Goal: Task Accomplishment & Management: Manage account settings

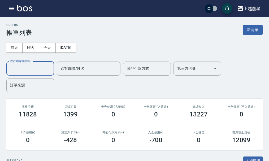
scroll to position [26, 0]
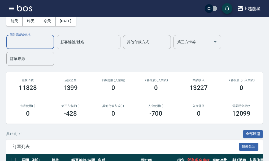
click at [24, 11] on img at bounding box center [24, 8] width 15 height 7
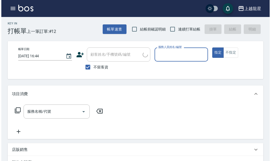
scroll to position [127, 0]
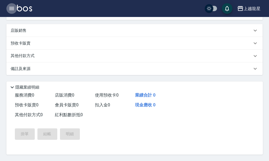
click at [12, 6] on icon "button" at bounding box center [11, 8] width 6 height 6
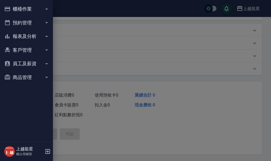
click at [12, 10] on button "櫃檯作業" at bounding box center [26, 9] width 49 height 14
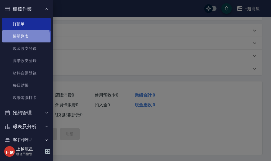
click at [25, 38] on link "帳單列表" at bounding box center [26, 36] width 49 height 12
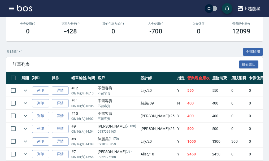
scroll to position [159, 0]
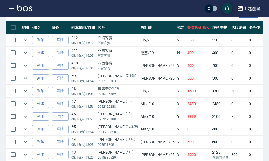
click at [25, 10] on img at bounding box center [24, 8] width 15 height 7
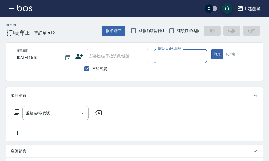
click at [97, 67] on span "不留客資" at bounding box center [99, 69] width 15 height 6
click at [92, 67] on input "不留客資" at bounding box center [86, 68] width 11 height 11
checkbox input "false"
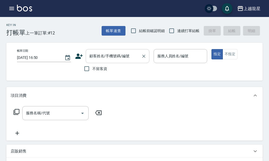
click at [105, 57] on input "顧客姓名/手機號碼/編號" at bounding box center [113, 55] width 51 height 9
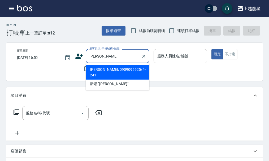
click at [109, 70] on li "蔡文耀/0909095525/4-241" at bounding box center [118, 72] width 64 height 14
type input "蔡文耀/0909095525/4-241"
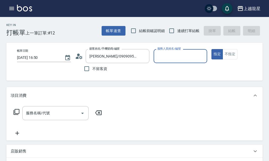
type input "馨華-6"
click at [203, 55] on icon "Clear" at bounding box center [201, 56] width 5 height 5
click at [179, 59] on input "服務人員姓名/編號" at bounding box center [180, 55] width 49 height 9
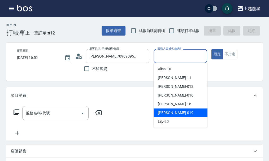
scroll to position [97, 0]
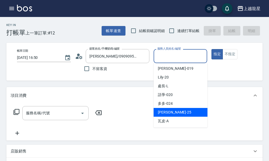
click at [169, 114] on span "淑雲 -25" at bounding box center [174, 112] width 33 height 6
type input "淑雲-25"
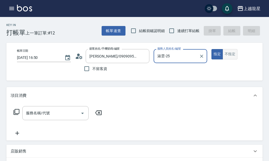
click at [231, 52] on button "不指定" at bounding box center [229, 54] width 15 height 10
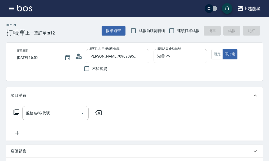
click at [43, 118] on input "服務名稱/代號" at bounding box center [52, 112] width 54 height 9
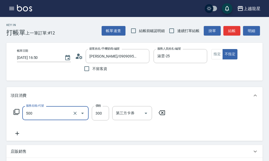
type input "一般洗髮(500)"
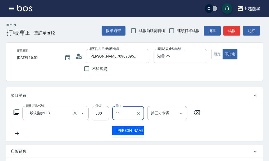
type input "潘潘-11"
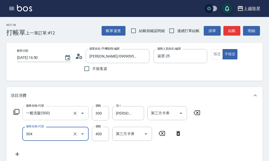
type input "剪髮(304)"
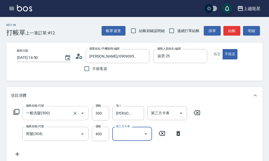
scroll to position [2, 0]
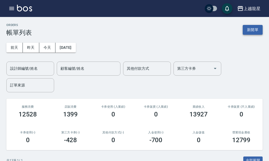
click at [251, 31] on button "新開單" at bounding box center [252, 30] width 20 height 10
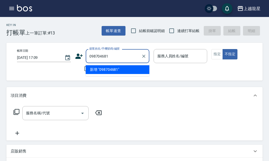
type input "0987046816"
click at [145, 57] on icon "Clear" at bounding box center [143, 56] width 3 height 3
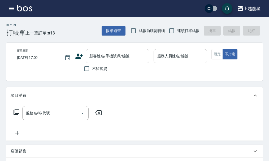
click at [206, 75] on div "帳單日期 2025/08/16 17:09 顧客姓名/手機號碼/編號 顧客姓名/手機號碼/編號 不留客資 服務人員姓名/編號 服務人員姓名/編號 指定 不指定" at bounding box center [138, 62] width 265 height 38
click at [86, 69] on input "不留客資" at bounding box center [86, 68] width 11 height 11
checkbox input "true"
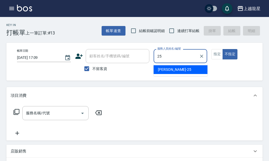
type input "淑雲-25"
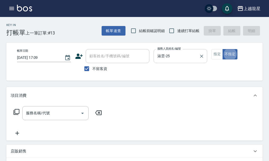
type button "false"
click at [14, 115] on icon at bounding box center [17, 112] width 6 height 6
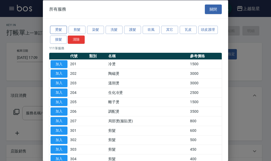
click at [54, 28] on button "燙髮" at bounding box center [58, 30] width 17 height 8
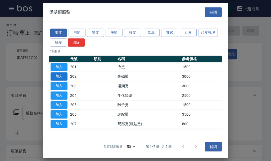
click at [63, 78] on button "加入" at bounding box center [59, 76] width 17 height 8
type input "陶磁燙(202)"
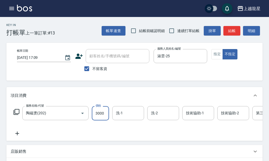
click at [99, 120] on input "3000" at bounding box center [100, 113] width 17 height 14
type input "2500"
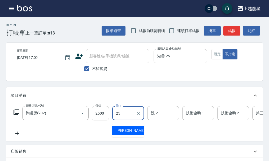
type input "淑雲-25"
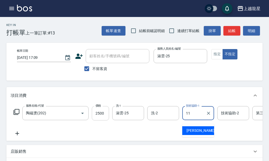
type input "潘潘-11"
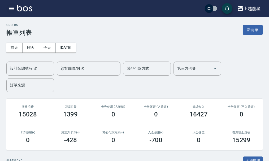
click at [11, 6] on icon "button" at bounding box center [11, 8] width 6 height 6
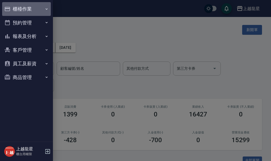
click at [24, 8] on button "櫃檯作業" at bounding box center [26, 9] width 49 height 14
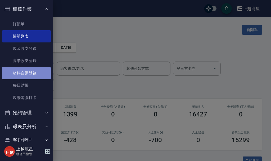
click at [35, 69] on link "材料自購登錄" at bounding box center [26, 73] width 49 height 12
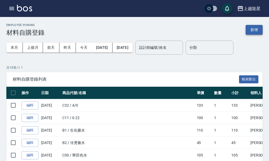
click at [253, 32] on button "新增" at bounding box center [253, 30] width 17 height 10
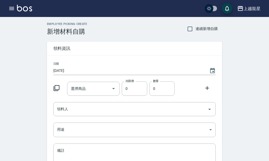
click at [58, 85] on icon at bounding box center [56, 88] width 6 height 6
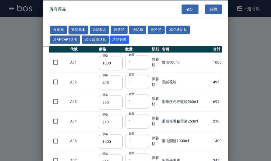
click at [76, 29] on button "燙髮藥水" at bounding box center [79, 30] width 20 height 8
type input "110"
type input "45"
type input "250"
type input "190"
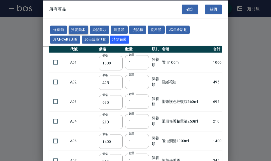
type input "160"
type input "360"
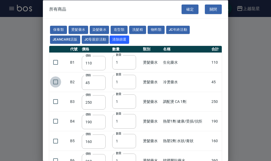
click at [56, 83] on input "checkbox" at bounding box center [55, 81] width 11 height 11
checkbox input "true"
click at [182, 8] on button "確定" at bounding box center [190, 9] width 17 height 10
type input "冷燙藥水"
type input "45"
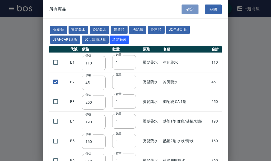
type input "1"
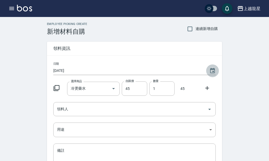
click at [211, 73] on icon "Choose date, selected date is 2025-08-16" at bounding box center [212, 70] width 5 height 5
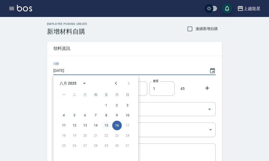
click at [105, 125] on button "15" at bounding box center [106, 126] width 10 height 10
type input "2025/08/15"
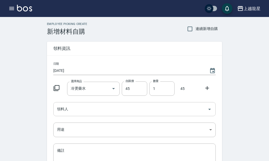
click at [212, 112] on icon "Open" at bounding box center [209, 109] width 6 height 6
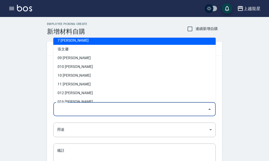
scroll to position [123, 0]
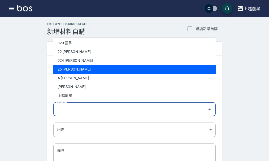
click at [69, 70] on li "25 賴淑雲" at bounding box center [134, 69] width 162 height 9
type input "賴淑雲"
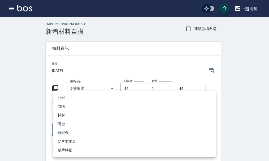
drag, startPoint x: 210, startPoint y: 130, endPoint x: 108, endPoint y: 109, distance: 103.4
click at [209, 130] on body "上越龍星 登出 櫃檯作業 打帳單 帳單列表 現金收支登錄 高階收支登錄 材料自購登錄 每日結帳 現場電腦打卡 預約管理 預約管理 單日預約紀錄 單週預約紀錄 …" at bounding box center [134, 109] width 269 height 218
click at [63, 104] on li "自購" at bounding box center [134, 106] width 162 height 9
type input "自購"
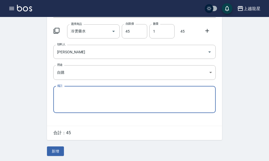
scroll to position [58, 0]
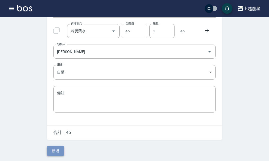
click at [63, 149] on button "新增" at bounding box center [55, 151] width 17 height 10
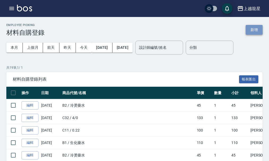
click at [254, 29] on button "新增" at bounding box center [253, 30] width 17 height 10
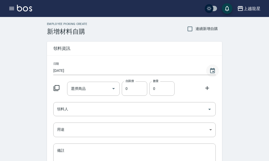
click at [214, 72] on icon "Choose date, selected date is 2025-08-16" at bounding box center [212, 71] width 6 height 6
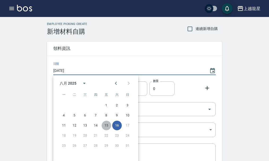
click at [108, 126] on button "15" at bounding box center [106, 126] width 10 height 10
type input "2025/08/15"
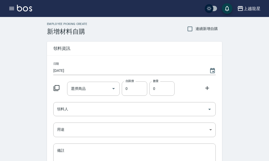
click at [56, 88] on icon at bounding box center [56, 88] width 6 height 6
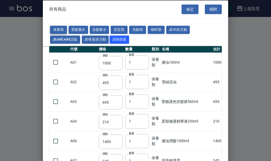
click at [61, 27] on button "保養類" at bounding box center [58, 30] width 17 height 8
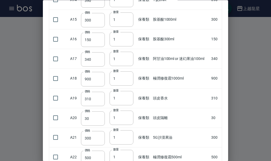
scroll to position [265, 0]
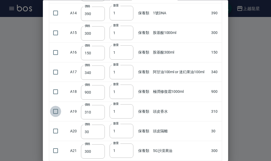
click at [57, 112] on input "checkbox" at bounding box center [55, 111] width 11 height 11
checkbox input "true"
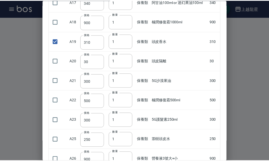
scroll to position [376, 0]
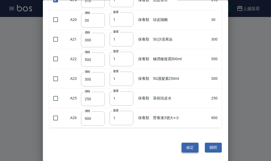
click at [192, 147] on button "確定" at bounding box center [190, 148] width 17 height 10
type input "頭皮香水"
type input "310"
type input "1"
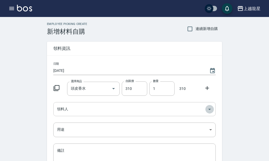
drag, startPoint x: 209, startPoint y: 109, endPoint x: 187, endPoint y: 103, distance: 23.2
click at [209, 109] on icon "Open" at bounding box center [209, 109] width 3 height 1
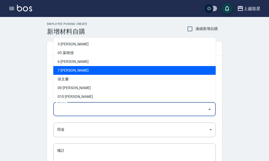
click at [57, 72] on li "7 曾雅君" at bounding box center [134, 70] width 162 height 9
type input "[PERSON_NAME]"
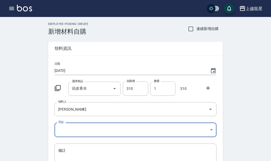
click at [214, 130] on body "上越龍星 登出 櫃檯作業 打帳單 帳單列表 現金收支登錄 高階收支登錄 材料自購登錄 每日結帳 現場電腦打卡 預約管理 預約管理 單日預約紀錄 單週預約紀錄 …" at bounding box center [135, 109] width 271 height 218
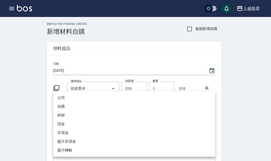
click at [103, 105] on li "自購" at bounding box center [134, 106] width 162 height 9
type input "自購"
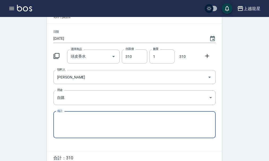
scroll to position [58, 0]
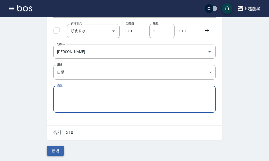
click at [60, 149] on button "新增" at bounding box center [55, 151] width 17 height 10
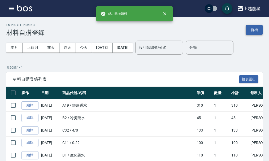
click at [254, 29] on button "新增" at bounding box center [253, 30] width 17 height 10
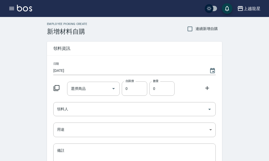
click at [56, 87] on icon at bounding box center [56, 88] width 6 height 6
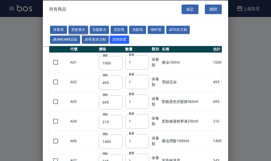
click at [86, 28] on button "燙髮藥水" at bounding box center [79, 30] width 20 height 8
type input "110"
type input "45"
type input "250"
type input "190"
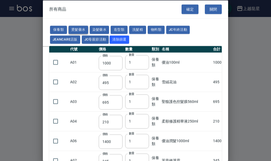
type input "160"
type input "360"
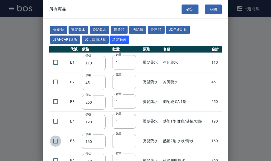
click at [56, 141] on input "checkbox" at bounding box center [55, 140] width 11 height 11
checkbox input "true"
drag, startPoint x: 187, startPoint y: 6, endPoint x: 194, endPoint y: 10, distance: 7.9
click at [187, 5] on button "確定" at bounding box center [190, 9] width 17 height 10
type input "熱塑2劑 水狀/膏狀"
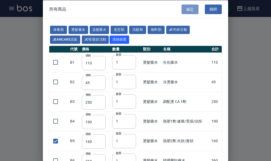
type input "160"
type input "1"
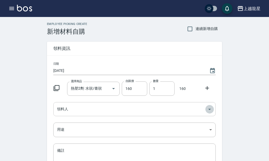
click at [209, 110] on icon "Open" at bounding box center [209, 109] width 6 height 6
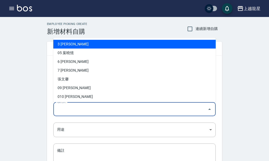
scroll to position [123, 0]
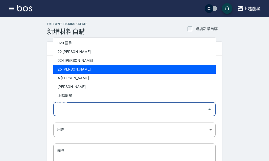
click at [76, 67] on li "25 賴淑雲" at bounding box center [134, 69] width 162 height 9
type input "賴淑雲"
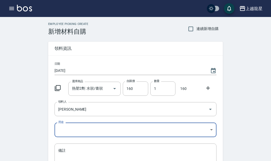
click at [209, 130] on body "上越龍星 登出 櫃檯作業 打帳單 帳單列表 現金收支登錄 高階收支登錄 材料自購登錄 每日結帳 現場電腦打卡 預約管理 預約管理 單日預約紀錄 單週預約紀錄 …" at bounding box center [135, 109] width 271 height 218
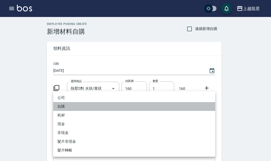
click at [79, 107] on li "自購" at bounding box center [134, 106] width 162 height 9
type input "自購"
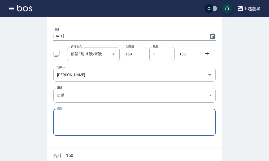
scroll to position [58, 0]
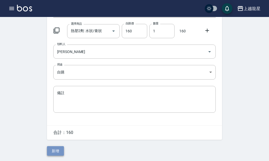
click at [57, 150] on button "新增" at bounding box center [55, 151] width 17 height 10
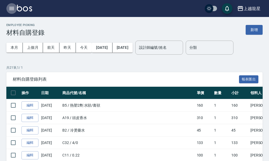
click at [14, 7] on icon "button" at bounding box center [11, 8] width 5 height 3
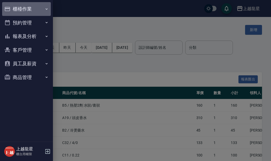
click at [18, 6] on button "櫃檯作業" at bounding box center [26, 9] width 49 height 14
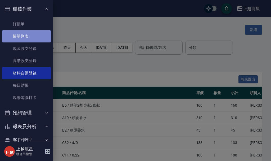
click at [38, 39] on link "帳單列表" at bounding box center [26, 36] width 49 height 12
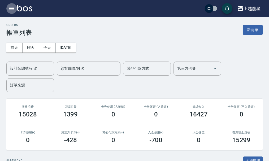
click at [12, 10] on icon "button" at bounding box center [11, 8] width 5 height 3
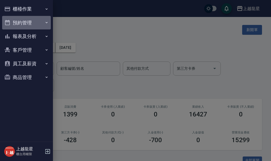
click at [13, 24] on button "預約管理" at bounding box center [26, 23] width 49 height 14
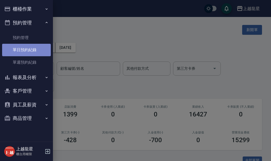
click at [34, 48] on link "單日預約紀錄" at bounding box center [26, 50] width 49 height 12
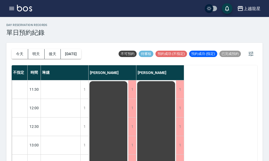
click at [26, 8] on img at bounding box center [24, 8] width 15 height 7
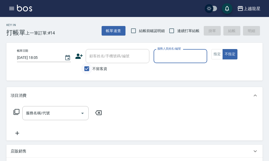
click at [85, 69] on input "不留客資" at bounding box center [86, 68] width 11 height 11
checkbox input "false"
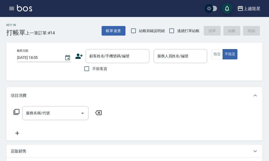
click at [114, 48] on div "帳單日期 2025/08/16 18:05 顧客姓名/手機號碼/編號 顧客姓名/手機號碼/編號 不留客資 服務人員姓名/編號 服務人員姓名/編號 指定 不指定" at bounding box center [138, 62] width 265 height 38
click at [115, 55] on div "顧客姓名/手機號碼/編號 顧客姓名/手機號碼/編號" at bounding box center [118, 56] width 64 height 14
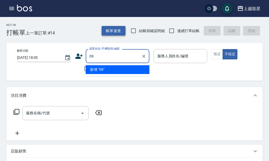
type input "0"
type input "季"
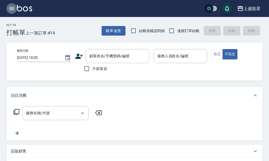
click at [13, 10] on icon "button" at bounding box center [11, 8] width 5 height 3
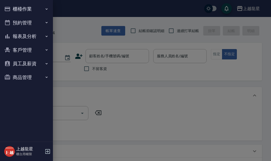
click at [30, 8] on button "櫃檯作業" at bounding box center [26, 9] width 49 height 14
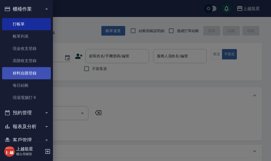
click at [32, 75] on link "材料自購登錄" at bounding box center [26, 73] width 49 height 12
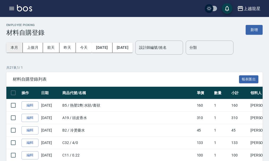
click at [19, 49] on button "本月" at bounding box center [14, 48] width 16 height 10
click at [12, 9] on icon "button" at bounding box center [11, 8] width 6 height 6
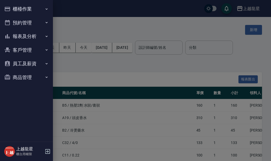
click at [104, 67] on div at bounding box center [135, 80] width 271 height 161
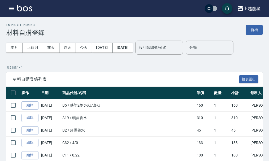
click at [214, 45] on input "分類" at bounding box center [209, 47] width 43 height 9
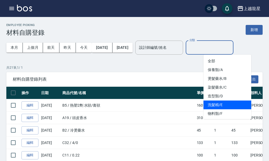
click at [220, 105] on li "洗髮精/E" at bounding box center [227, 104] width 48 height 9
type input "洗髮精/E"
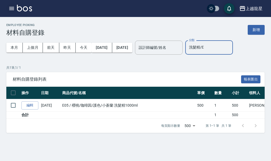
click at [13, 8] on icon "button" at bounding box center [11, 8] width 6 height 6
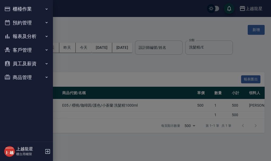
click at [20, 15] on button "櫃檯作業" at bounding box center [26, 9] width 49 height 14
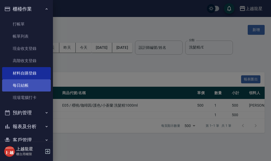
scroll to position [39, 0]
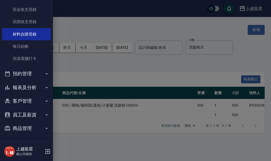
click at [32, 126] on button "商品管理" at bounding box center [26, 128] width 49 height 14
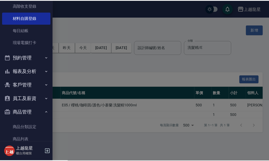
scroll to position [68, 0]
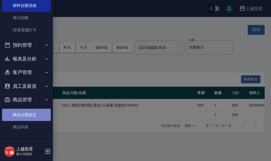
click at [32, 114] on link "商品分類設定" at bounding box center [26, 115] width 49 height 12
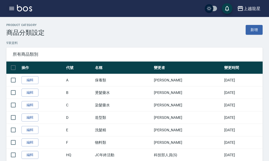
click at [14, 7] on icon "button" at bounding box center [11, 8] width 6 height 6
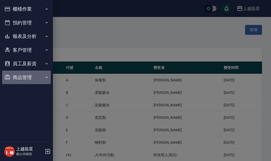
click at [33, 79] on button "商品管理" at bounding box center [26, 77] width 49 height 14
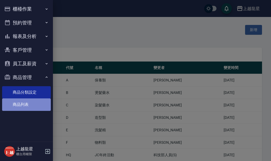
click at [26, 102] on link "商品列表" at bounding box center [26, 104] width 49 height 12
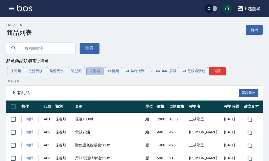
click at [99, 71] on button "洗髮精" at bounding box center [94, 71] width 17 height 8
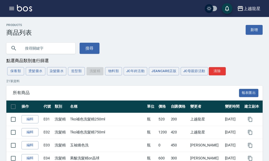
click at [94, 73] on div "保養類 燙髮藥水 染髮藥水 造型類 洗髮精 物料類 JC年終活動 JeanCare店販 JC母親節活動 清除" at bounding box center [134, 71] width 256 height 10
click at [112, 74] on button "物料類" at bounding box center [113, 71] width 17 height 8
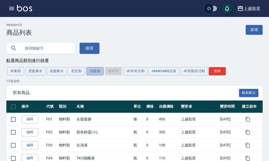
click at [93, 72] on button "洗髮精" at bounding box center [94, 71] width 17 height 8
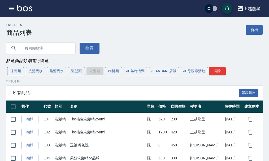
click at [15, 71] on button "保養類" at bounding box center [15, 71] width 17 height 8
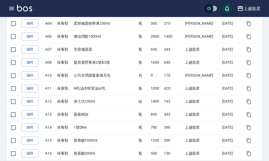
scroll to position [117, 0]
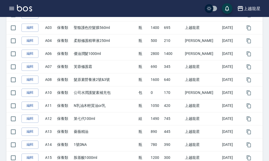
click at [19, 7] on img at bounding box center [24, 8] width 15 height 7
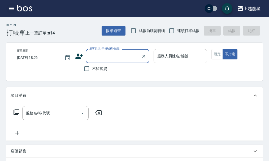
click at [10, 8] on icon "button" at bounding box center [11, 8] width 5 height 3
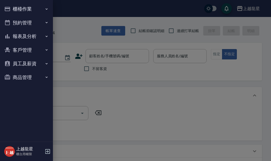
click at [20, 12] on button "櫃檯作業" at bounding box center [26, 9] width 49 height 14
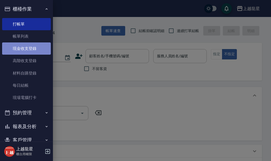
click at [35, 48] on link "現金收支登錄" at bounding box center [26, 48] width 49 height 12
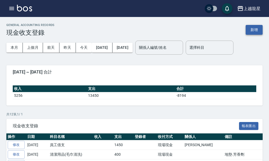
click at [249, 29] on button "新增" at bounding box center [253, 30] width 17 height 10
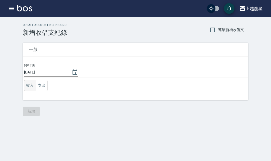
drag, startPoint x: 42, startPoint y: 86, endPoint x: 29, endPoint y: 90, distance: 13.5
click at [29, 90] on div "收入 支出" at bounding box center [36, 85] width 24 height 11
click at [31, 84] on button "收入" at bounding box center [30, 85] width 12 height 11
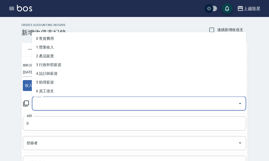
click at [44, 103] on input "科目" at bounding box center [134, 103] width 201 height 9
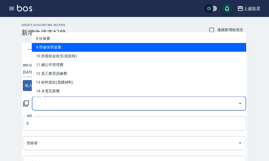
scroll to position [79, 0]
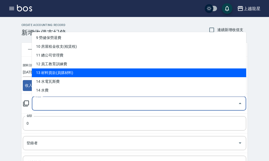
click at [54, 73] on li "13 材料貨款(員購材料)" at bounding box center [139, 72] width 214 height 9
type input "13 材料貨款(員購材料)"
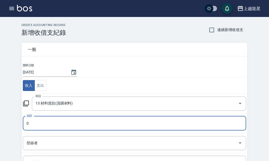
click at [27, 123] on input "0" at bounding box center [134, 123] width 223 height 14
click at [33, 123] on input "0" at bounding box center [134, 123] width 223 height 14
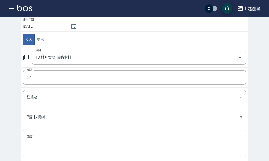
scroll to position [0, 0]
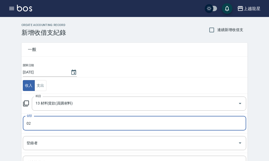
click at [27, 125] on input "02" at bounding box center [134, 123] width 223 height 14
click at [29, 122] on input "02" at bounding box center [134, 123] width 223 height 14
click at [36, 124] on input "2" at bounding box center [134, 123] width 223 height 14
type input "275"
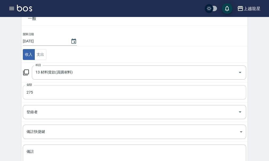
scroll to position [73, 0]
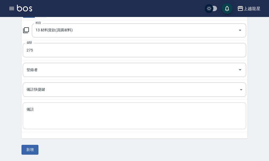
click at [29, 113] on textarea "備註" at bounding box center [134, 116] width 216 height 18
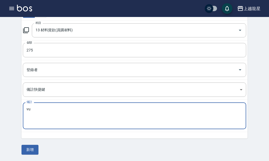
type textarea "v"
click at [40, 112] on textarea "小蒼蘭" at bounding box center [134, 116] width 216 height 18
drag, startPoint x: 47, startPoint y: 109, endPoint x: 55, endPoint y: 111, distance: 7.6
click at [40, 109] on textarea "小蒼蘭11號" at bounding box center [134, 116] width 216 height 18
drag, startPoint x: 38, startPoint y: 108, endPoint x: 41, endPoint y: 109, distance: 2.9
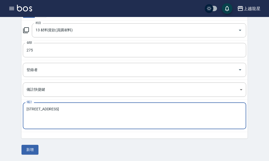
click at [39, 109] on textarea "小蒼蘭11號" at bounding box center [134, 116] width 216 height 18
click at [44, 109] on textarea "小蒼蘭11號" at bounding box center [134, 116] width 216 height 18
click at [43, 109] on textarea "小蒼蘭11號" at bounding box center [134, 116] width 216 height 18
drag, startPoint x: 45, startPoint y: 109, endPoint x: 37, endPoint y: 110, distance: 7.2
click at [37, 110] on textarea "小蒼蘭11號" at bounding box center [134, 116] width 216 height 18
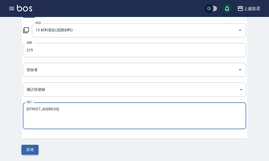
type textarea "小蒼蘭11號"
click at [34, 149] on button "新增" at bounding box center [29, 150] width 17 height 10
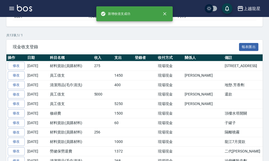
scroll to position [79, 0]
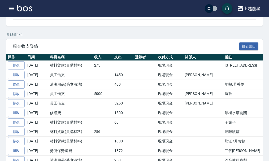
click at [23, 10] on img at bounding box center [24, 8] width 15 height 7
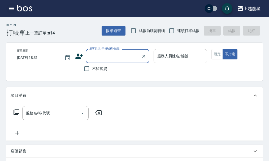
click at [11, 10] on icon "button" at bounding box center [11, 8] width 5 height 3
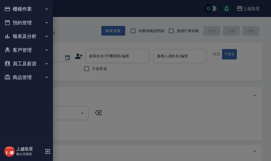
click at [19, 8] on button "櫃檯作業" at bounding box center [26, 9] width 49 height 14
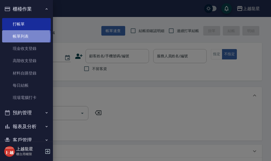
click at [26, 36] on link "帳單列表" at bounding box center [26, 36] width 49 height 12
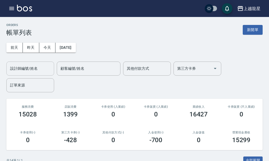
click at [31, 71] on input "設計師編號/姓名" at bounding box center [30, 68] width 43 height 9
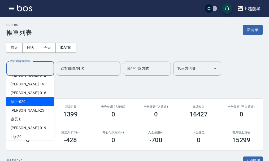
scroll to position [79, 0]
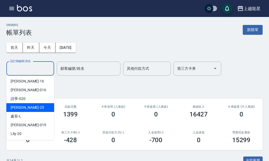
click at [34, 108] on div "淑雲 -25" at bounding box center [30, 107] width 48 height 9
type input "淑雲-25"
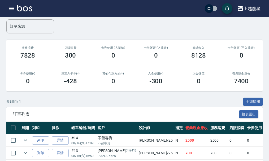
scroll to position [0, 0]
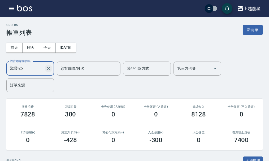
click at [48, 68] on icon "Clear" at bounding box center [48, 68] width 3 height 3
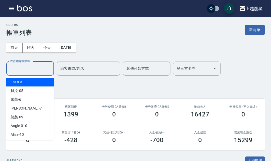
click at [33, 69] on input "設計師編號/姓名" at bounding box center [30, 68] width 43 height 9
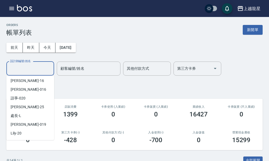
scroll to position [97, 0]
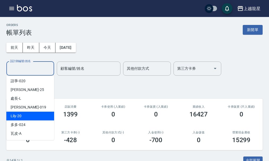
click at [29, 116] on div "Lily -20" at bounding box center [30, 116] width 48 height 9
type input "Lily-20"
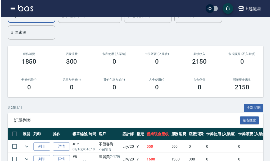
scroll to position [0, 0]
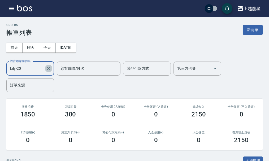
click at [48, 68] on icon "Clear" at bounding box center [48, 68] width 3 height 3
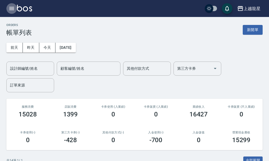
click at [11, 8] on icon "button" at bounding box center [11, 8] width 5 height 3
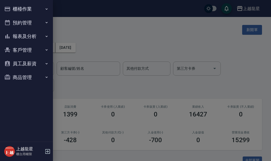
click at [29, 37] on button "報表及分析" at bounding box center [26, 36] width 49 height 14
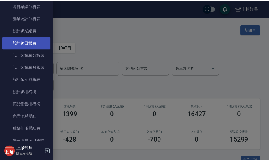
scroll to position [159, 0]
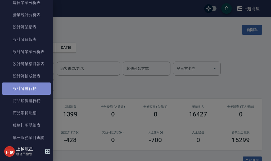
click at [33, 91] on link "設計師排行榜" at bounding box center [26, 88] width 49 height 12
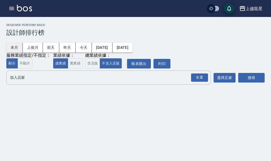
click at [12, 44] on button "本月" at bounding box center [14, 48] width 16 height 10
click at [194, 75] on div "全選" at bounding box center [199, 77] width 17 height 8
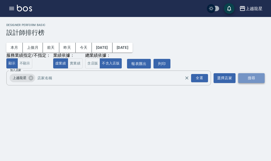
click at [252, 79] on button "搜尋" at bounding box center [251, 78] width 26 height 10
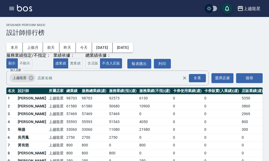
scroll to position [22, 0]
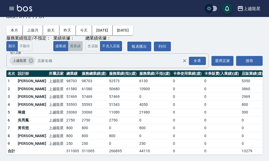
click at [76, 44] on button "實業績" at bounding box center [75, 46] width 15 height 10
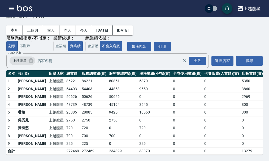
click at [28, 7] on img at bounding box center [24, 8] width 15 height 7
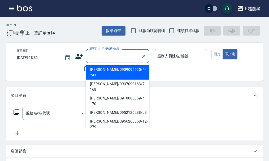
click at [101, 57] on input "顧客姓名/手機號碼/編號" at bounding box center [113, 55] width 51 height 9
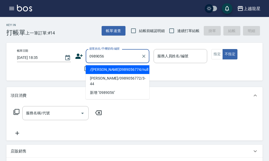
click at [115, 69] on li "/羅綺瑩0989056774/null" at bounding box center [118, 69] width 64 height 9
type input "/羅綺瑩0989056774/null"
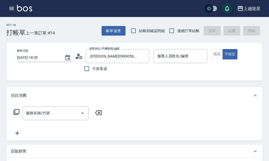
click at [79, 58] on icon at bounding box center [80, 57] width 3 height 3
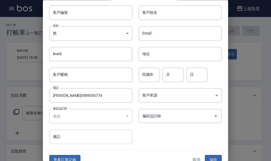
scroll to position [23, 0]
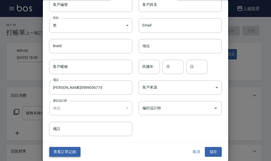
click at [68, 148] on button "查看訂單記錄" at bounding box center [64, 152] width 31 height 10
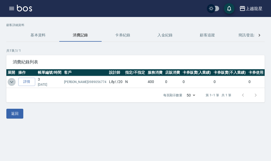
click at [13, 82] on icon "expand row" at bounding box center [11, 82] width 6 height 6
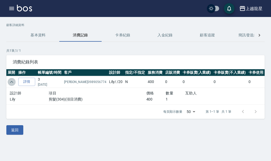
click at [12, 80] on icon "expand row" at bounding box center [11, 82] width 6 height 6
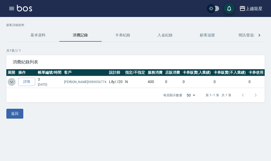
click at [10, 83] on icon "expand row" at bounding box center [11, 82] width 6 height 6
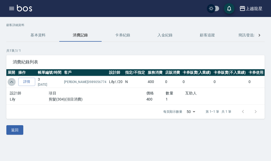
click at [10, 83] on icon "expand row" at bounding box center [11, 82] width 6 height 6
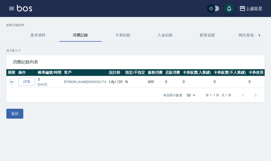
click at [24, 10] on img at bounding box center [24, 8] width 15 height 7
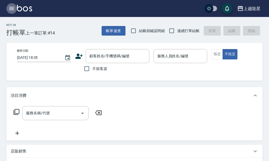
click at [13, 8] on icon "button" at bounding box center [11, 8] width 6 height 6
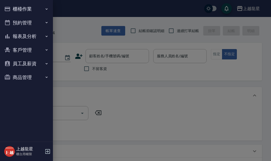
click at [165, 94] on div at bounding box center [135, 80] width 271 height 161
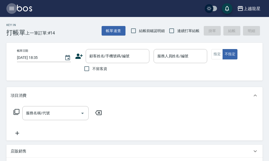
click at [14, 9] on icon "button" at bounding box center [11, 8] width 6 height 6
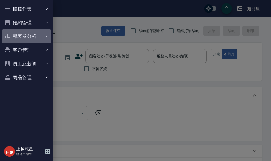
click at [36, 38] on button "報表及分析" at bounding box center [26, 36] width 49 height 14
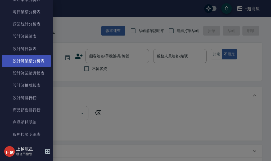
scroll to position [159, 0]
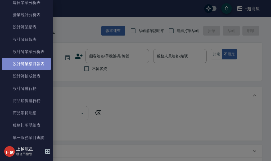
click at [38, 63] on link "設計師業績月報表" at bounding box center [26, 64] width 49 height 12
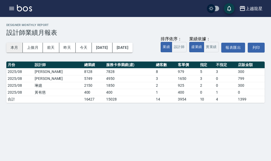
click at [17, 49] on button "本月" at bounding box center [14, 48] width 16 height 10
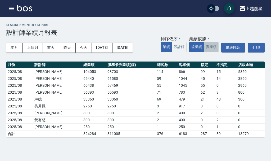
click at [210, 51] on button "實業績" at bounding box center [211, 47] width 15 height 10
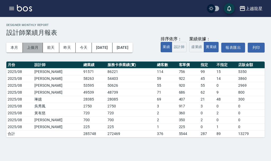
click at [29, 48] on button "上個月" at bounding box center [33, 48] width 20 height 10
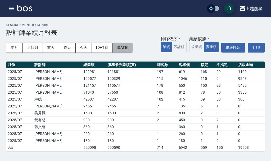
click at [132, 46] on button "2025/07/31" at bounding box center [123, 48] width 20 height 10
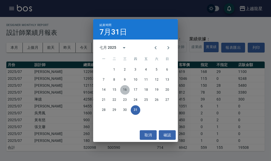
click at [125, 89] on button "16" at bounding box center [125, 90] width 10 height 10
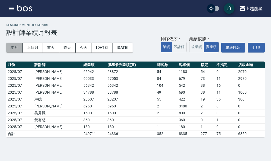
click at [16, 49] on button "本月" at bounding box center [14, 48] width 16 height 10
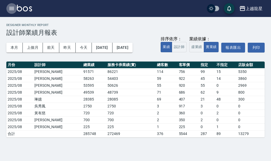
click at [14, 7] on icon "button" at bounding box center [11, 8] width 5 height 3
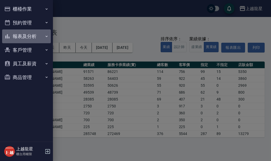
click at [31, 35] on button "報表及分析" at bounding box center [26, 36] width 49 height 14
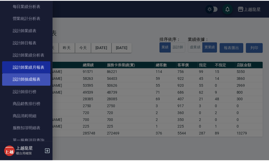
scroll to position [159, 0]
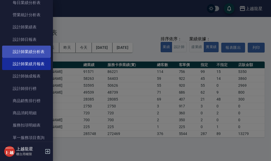
click at [33, 52] on link "設計師業績分析表" at bounding box center [26, 52] width 49 height 12
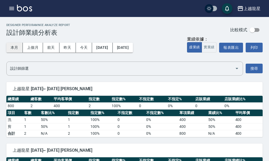
click at [16, 50] on button "本月" at bounding box center [14, 48] width 16 height 10
click at [208, 48] on button "實業績" at bounding box center [208, 47] width 15 height 10
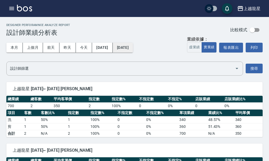
click at [131, 48] on button "2025/08/31" at bounding box center [123, 48] width 20 height 10
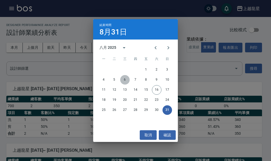
click at [123, 80] on button "6" at bounding box center [125, 80] width 10 height 10
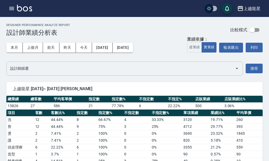
click at [96, 70] on input "設計師篩選" at bounding box center [121, 68] width 224 height 9
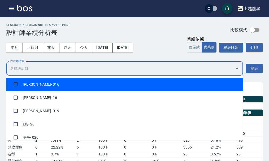
scroll to position [132, 0]
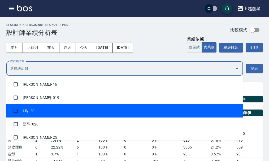
click at [34, 107] on li "Lily - 20" at bounding box center [124, 110] width 236 height 13
checkbox input "true"
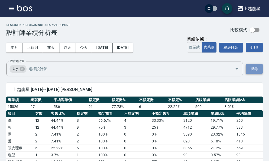
click at [257, 67] on button "搜尋" at bounding box center [253, 69] width 17 height 10
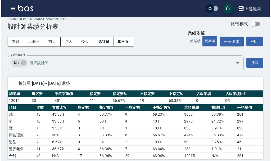
scroll to position [11, 0]
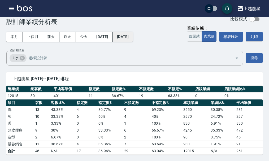
click at [133, 35] on button "2025/08/06" at bounding box center [123, 37] width 20 height 10
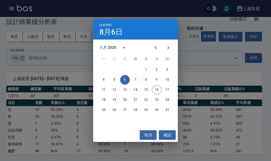
click at [194, 52] on div "結束時間 8月6日 八月 2025 一 二 三 四 五 六 日 1 2 3 4 5 6 7 8 9 10 11 12 13 14 15 16 17 18 19…" at bounding box center [135, 80] width 271 height 161
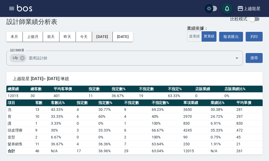
click at [112, 39] on button "[DATE]" at bounding box center [102, 37] width 20 height 10
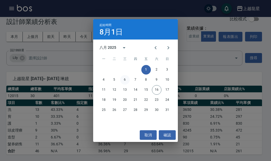
click at [124, 80] on button "6" at bounding box center [125, 80] width 10 height 10
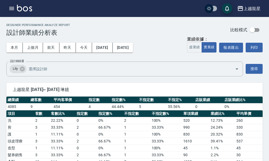
click at [11, 10] on icon "button" at bounding box center [11, 8] width 6 height 6
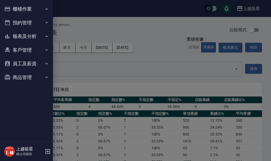
click at [22, 8] on button "櫃檯作業" at bounding box center [26, 9] width 49 height 14
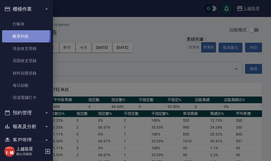
click at [23, 34] on link "帳單列表" at bounding box center [26, 36] width 49 height 12
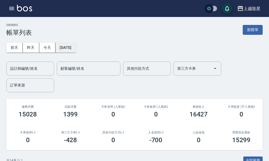
click at [70, 46] on button "2025/08/16" at bounding box center [65, 48] width 20 height 10
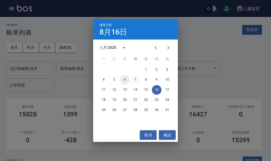
click at [134, 80] on div "4 5 6 7 8 9 10" at bounding box center [135, 80] width 85 height 10
click at [125, 79] on button "6" at bounding box center [125, 80] width 10 height 10
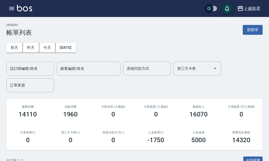
click at [28, 71] on input "設計師編號/姓名" at bounding box center [30, 68] width 43 height 9
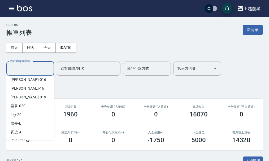
scroll to position [97, 0]
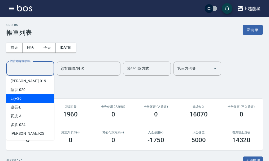
click at [24, 101] on div "Lily -20" at bounding box center [30, 98] width 48 height 9
type input "Lily-20"
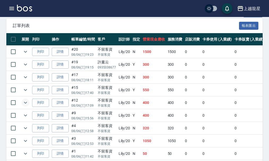
scroll to position [159, 0]
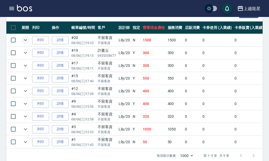
click at [26, 39] on icon "expand row" at bounding box center [25, 40] width 6 height 6
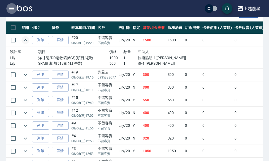
click at [12, 9] on icon "button" at bounding box center [11, 8] width 6 height 6
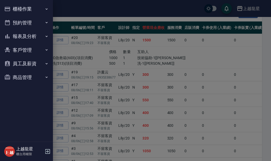
click at [29, 9] on button "櫃檯作業" at bounding box center [26, 9] width 49 height 14
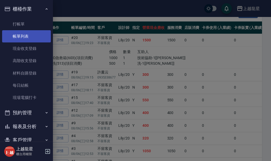
click at [30, 35] on link "帳單列表" at bounding box center [26, 36] width 49 height 12
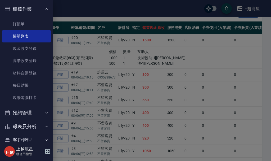
click at [70, 8] on div at bounding box center [135, 80] width 271 height 161
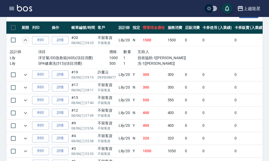
click at [30, 9] on img at bounding box center [24, 8] width 15 height 7
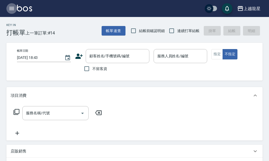
click at [10, 7] on icon "button" at bounding box center [11, 8] width 5 height 3
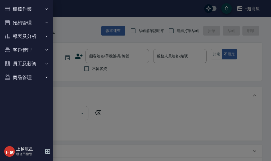
click at [21, 8] on button "櫃檯作業" at bounding box center [26, 9] width 49 height 14
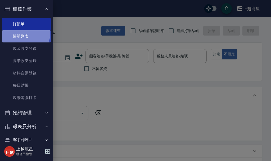
click at [20, 33] on link "帳單列表" at bounding box center [26, 36] width 49 height 12
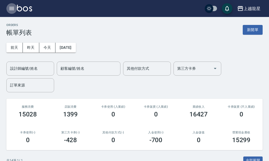
click at [9, 8] on icon "button" at bounding box center [11, 8] width 5 height 3
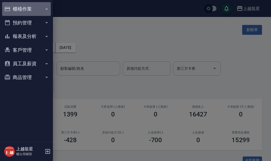
click at [29, 10] on button "櫃檯作業" at bounding box center [26, 9] width 49 height 14
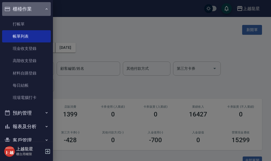
click at [29, 10] on button "櫃檯作業" at bounding box center [26, 9] width 49 height 14
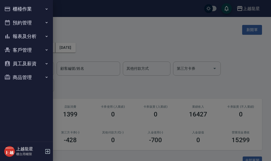
click at [26, 40] on button "報表及分析" at bounding box center [26, 36] width 49 height 14
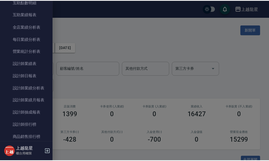
scroll to position [132, 0]
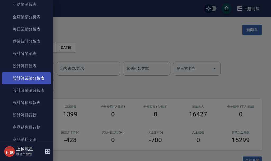
click at [38, 81] on link "設計師業績分析表" at bounding box center [26, 78] width 49 height 12
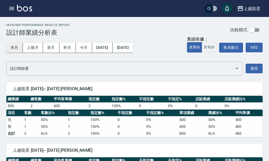
click at [14, 47] on button "本月" at bounding box center [14, 48] width 16 height 10
click at [210, 49] on button "實業績" at bounding box center [208, 47] width 15 height 10
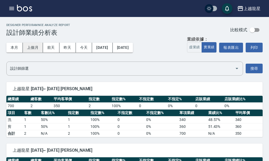
click at [34, 48] on button "上個月" at bounding box center [33, 48] width 20 height 10
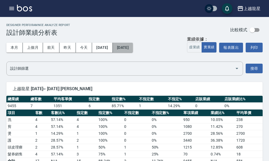
click at [133, 49] on button "2025/07/31" at bounding box center [123, 48] width 20 height 10
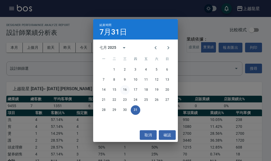
click at [126, 90] on button "16" at bounding box center [125, 90] width 10 height 10
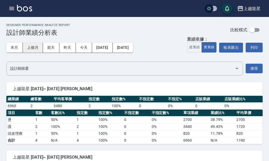
click at [38, 46] on button "上個月" at bounding box center [33, 48] width 20 height 10
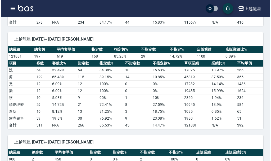
scroll to position [238, 0]
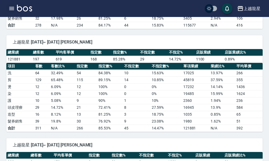
click at [12, 7] on icon "button" at bounding box center [11, 8] width 5 height 3
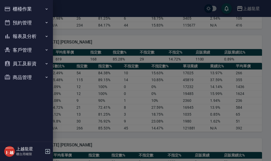
click at [13, 9] on button "櫃檯作業" at bounding box center [26, 9] width 49 height 14
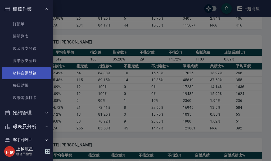
drag, startPoint x: 18, startPoint y: 38, endPoint x: 21, endPoint y: 69, distance: 31.2
click at [18, 38] on link "帳單列表" at bounding box center [26, 36] width 49 height 12
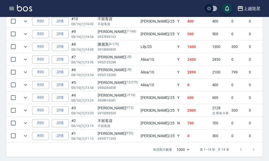
scroll to position [235, 0]
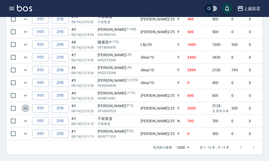
click at [27, 107] on icon "expand row" at bounding box center [25, 108] width 3 height 2
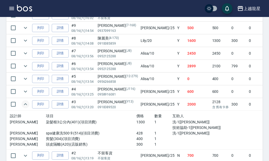
scroll to position [261, 0]
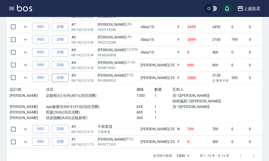
click at [67, 79] on link "詳情" at bounding box center [60, 78] width 17 height 8
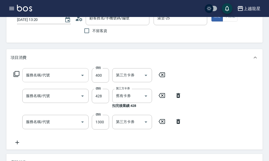
type input "2025/08/16 13:20"
type input "淑雲-25"
type input "剪髮(304)"
type input "spa健康洗500卡(514)"
type input "染髮根3公分內(401)"
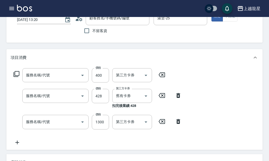
type input "頭皮隔離"
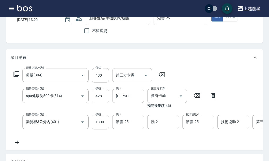
scroll to position [132, 0]
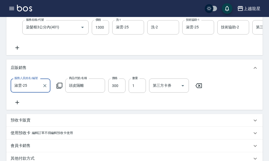
type input "蔡珀玲/0918389520/Y13"
click at [17, 50] on icon at bounding box center [17, 48] width 4 height 4
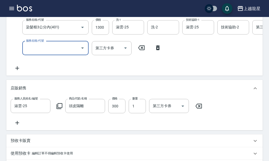
click at [34, 53] on input "服務名稱/代號" at bounding box center [52, 47] width 54 height 9
type input "1000以下護髮套卡(617)"
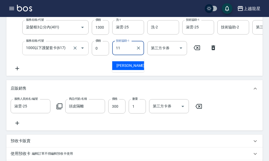
type input "潘潘-11"
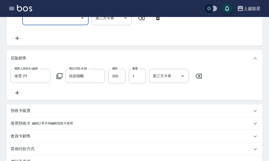
scroll to position [259, 0]
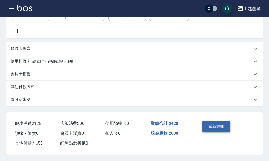
click at [210, 126] on button "重新結帳" at bounding box center [216, 126] width 28 height 11
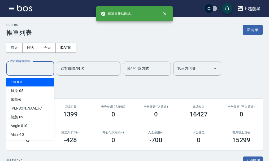
click at [14, 68] on input "設計師編號/姓名" at bounding box center [30, 68] width 43 height 9
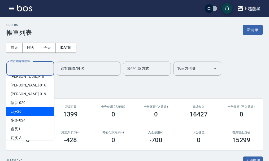
scroll to position [97, 0]
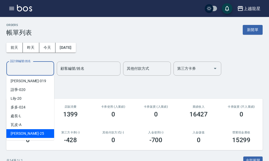
click at [19, 134] on span "淑雲 -25" at bounding box center [27, 134] width 33 height 6
type input "淑雲-25"
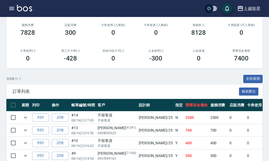
scroll to position [158, 0]
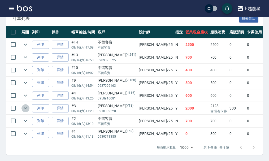
click at [25, 107] on icon "expand row" at bounding box center [25, 108] width 6 height 6
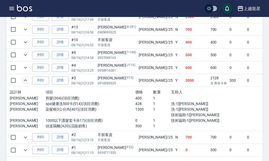
scroll to position [150, 0]
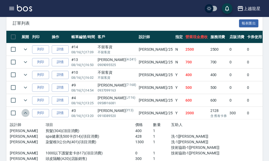
click at [26, 114] on icon "expand row" at bounding box center [25, 113] width 6 height 6
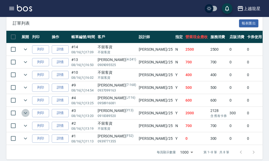
click at [26, 114] on icon "expand row" at bounding box center [25, 113] width 6 height 6
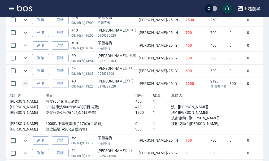
scroll to position [203, 0]
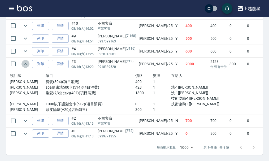
click at [26, 62] on icon "expand row" at bounding box center [25, 64] width 6 height 6
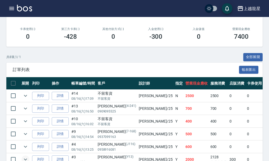
scroll to position [132, 0]
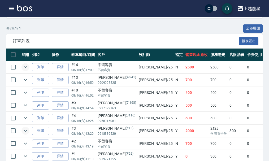
click at [27, 68] on icon "expand row" at bounding box center [25, 67] width 6 height 6
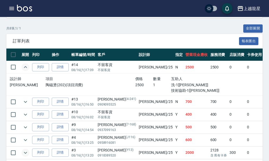
click at [26, 68] on icon "expand row" at bounding box center [25, 67] width 6 height 6
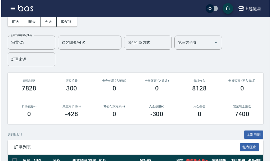
scroll to position [0, 0]
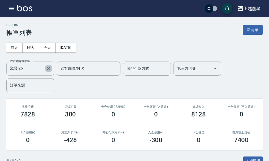
click at [49, 68] on icon "Clear" at bounding box center [48, 68] width 5 height 5
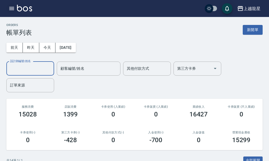
click at [13, 7] on icon "button" at bounding box center [11, 8] width 5 height 3
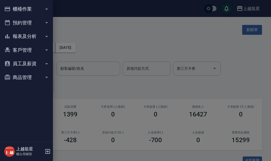
click at [24, 38] on button "報表及分析" at bounding box center [26, 36] width 49 height 14
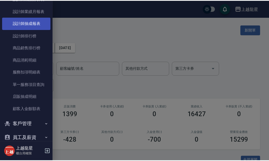
scroll to position [235, 0]
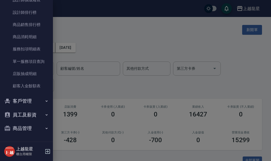
click at [17, 100] on button "客戶管理" at bounding box center [26, 101] width 49 height 14
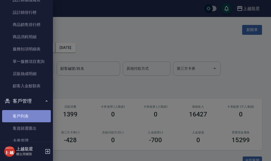
click at [26, 114] on link "客戶列表" at bounding box center [26, 116] width 49 height 12
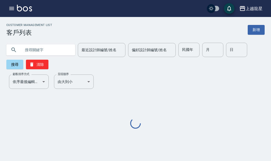
click at [42, 48] on input "text" at bounding box center [46, 50] width 50 height 14
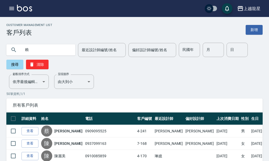
click at [46, 52] on input "賴" at bounding box center [46, 50] width 50 height 14
type input "賴哲"
click at [17, 64] on button "搜尋" at bounding box center [14, 65] width 17 height 10
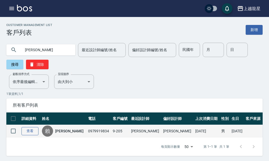
click at [26, 129] on link "查看" at bounding box center [29, 131] width 17 height 8
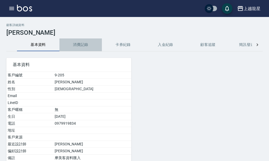
click at [84, 43] on button "消費記錄" at bounding box center [80, 44] width 42 height 13
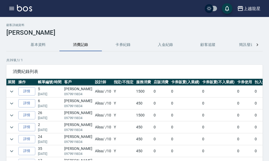
click at [8, 5] on button "button" at bounding box center [11, 8] width 11 height 11
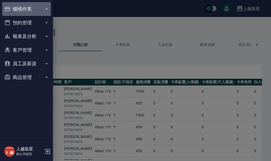
click at [21, 8] on button "櫃檯作業" at bounding box center [26, 9] width 49 height 14
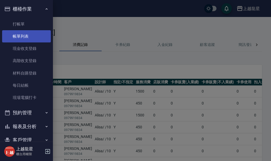
click at [32, 35] on link "帳單列表" at bounding box center [26, 36] width 49 height 12
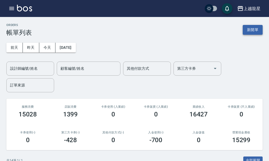
click at [251, 26] on button "新開單" at bounding box center [252, 30] width 20 height 10
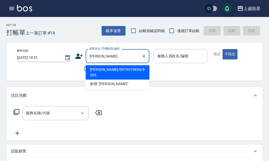
click at [94, 66] on li "賴哲彥/0979919834/9-205" at bounding box center [118, 72] width 64 height 14
type input "賴哲彥/0979919834/9-205"
type input "Alisa-10"
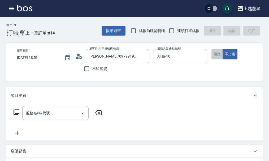
click at [216, 55] on button "指定" at bounding box center [216, 54] width 11 height 10
click at [35, 116] on div "服務名稱/代號 服務名稱/代號" at bounding box center [55, 113] width 66 height 14
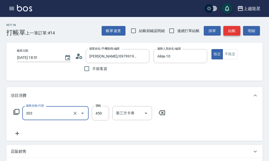
type input "剪髮(303)"
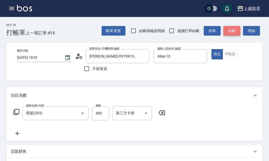
click at [233, 28] on button "結帳" at bounding box center [231, 31] width 17 height 10
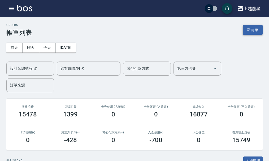
click at [253, 25] on button "新開單" at bounding box center [252, 30] width 20 height 10
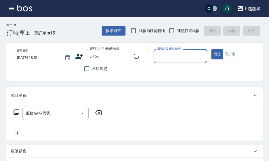
type input "薛惠如/0955580815/8-155"
type input "Alisa-10"
click at [60, 120] on div "服務名稱/代號" at bounding box center [55, 113] width 66 height 14
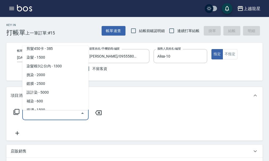
scroll to position [132, 0]
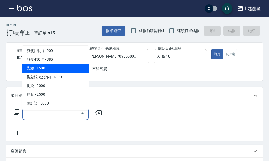
click at [56, 67] on span "染髮 - 1500" at bounding box center [55, 68] width 66 height 9
type input "染髮(400)"
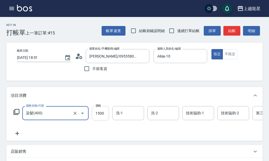
click at [94, 118] on input "1500" at bounding box center [100, 113] width 17 height 14
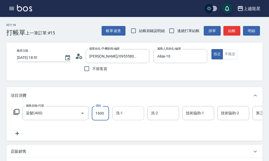
type input "1600"
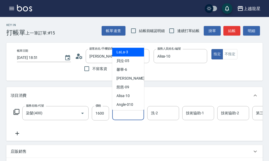
click at [133, 117] on input "洗-1" at bounding box center [127, 112] width 27 height 9
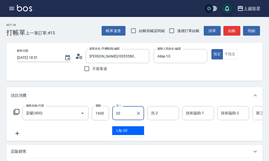
type input "Lily-20"
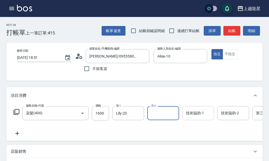
click at [196, 116] on input "技術協助-1" at bounding box center [197, 112] width 27 height 9
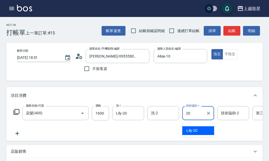
type input "Lily-20"
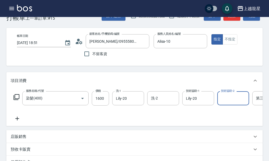
scroll to position [26, 0]
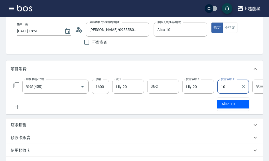
type input "Alisa-10"
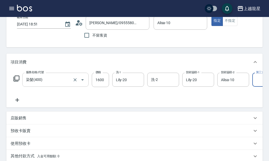
scroll to position [53, 0]
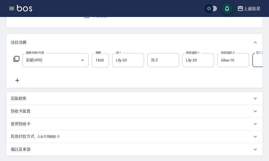
click at [17, 82] on icon at bounding box center [17, 80] width 4 height 4
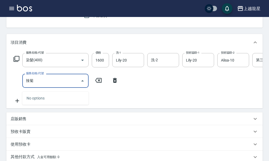
click at [30, 84] on input "辣菊" at bounding box center [52, 80] width 54 height 9
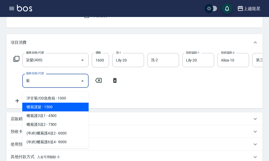
click at [80, 104] on span "蠟菊護髮 - 1500" at bounding box center [55, 107] width 66 height 9
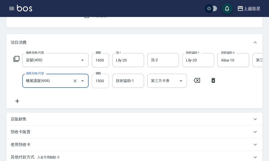
type input "蠟菊護髮(606)"
click at [98, 88] on input "1500" at bounding box center [100, 81] width 17 height 14
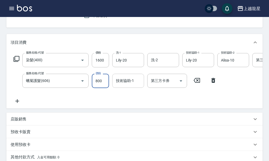
click at [112, 87] on div "技術協助-1" at bounding box center [128, 81] width 32 height 14
type input "800"
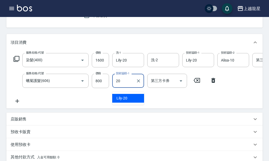
type input "Lily-20"
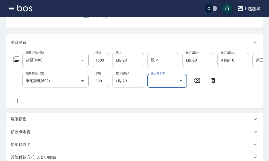
click at [20, 122] on p "店販銷售" at bounding box center [19, 119] width 16 height 6
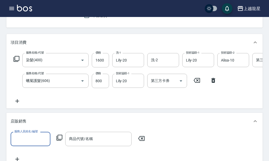
scroll to position [0, 0]
type input "Alisa-10"
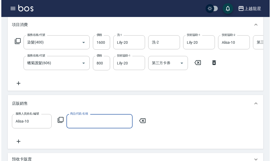
scroll to position [79, 0]
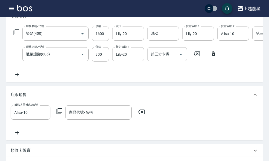
click at [61, 114] on icon at bounding box center [59, 111] width 6 height 6
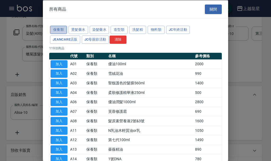
click at [63, 30] on button "保養類" at bounding box center [58, 30] width 17 height 8
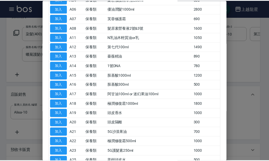
scroll to position [132, 0]
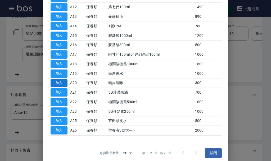
click at [64, 83] on button "加入" at bounding box center [59, 83] width 17 height 8
type input "頭皮隔離"
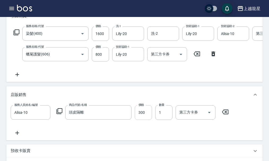
click at [143, 120] on input "300" at bounding box center [143, 112] width 17 height 14
type input "199"
click at [107, 39] on input "1600" at bounding box center [100, 33] width 17 height 14
type input "1700"
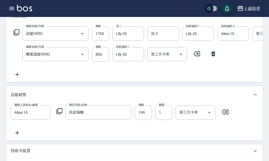
click at [108, 75] on div "服務名稱/代號 染髮(400) 服務名稱/代號 價格 1700 價格 洗-1 Lily-20 洗-1 洗-2 洗-2 技術協助-1 Lily-20 技術協助-…" at bounding box center [160, 51] width 298 height 51
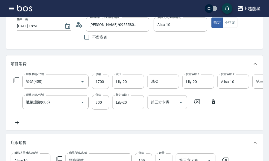
scroll to position [0, 0]
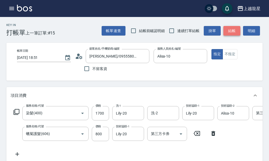
click at [231, 31] on button "結帳" at bounding box center [231, 31] width 17 height 10
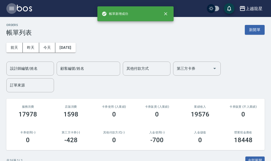
click at [13, 10] on icon "button" at bounding box center [11, 8] width 5 height 3
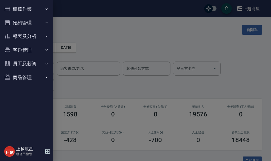
click at [27, 10] on button "櫃檯作業" at bounding box center [26, 9] width 49 height 14
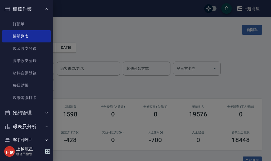
click at [77, 28] on div at bounding box center [135, 80] width 271 height 161
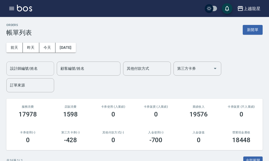
click at [45, 67] on input "設計師編號/姓名" at bounding box center [30, 68] width 43 height 9
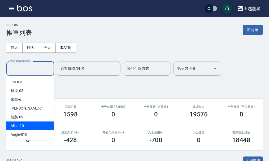
click at [32, 126] on div "Alisa -10" at bounding box center [30, 125] width 48 height 9
type input "Alisa-10"
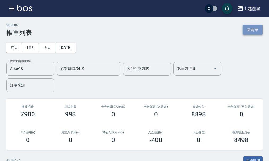
click at [244, 27] on button "新開單" at bounding box center [252, 30] width 20 height 10
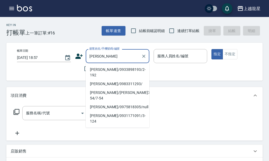
click at [101, 69] on li "李佳益/0933898193/2-192" at bounding box center [118, 72] width 64 height 14
type input "李佳益/0933898193/2-192"
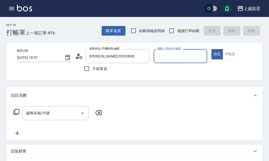
type input "Alisa-10"
click at [71, 118] on input "服務名稱/代號" at bounding box center [52, 112] width 54 height 9
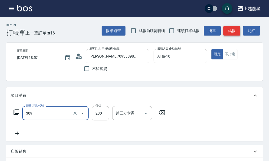
type input "剪髮(國小)(309)"
click at [236, 31] on button "結帳" at bounding box center [231, 31] width 17 height 10
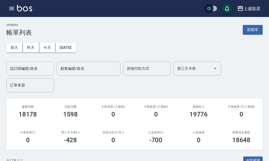
click at [29, 70] on input "設計師編號/姓名" at bounding box center [30, 68] width 43 height 9
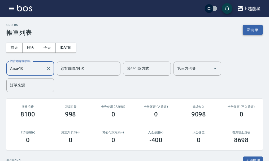
type input "Alisa-10"
click at [252, 30] on button "新開單" at bounding box center [252, 30] width 20 height 10
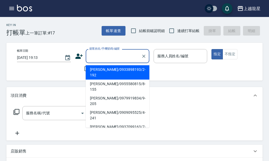
click at [101, 53] on input "顧客姓名/手機號碼/編號" at bounding box center [113, 55] width 51 height 9
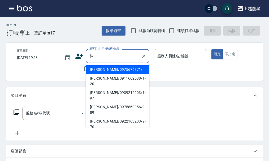
click at [113, 69] on li "林右美/0975676871/" at bounding box center [118, 69] width 64 height 9
type input "林右美/0975676871/"
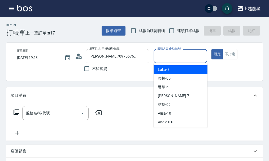
click at [173, 54] on input "服務人員姓名/編號" at bounding box center [180, 55] width 49 height 9
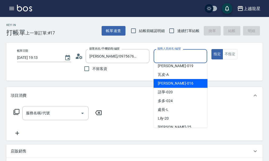
scroll to position [97, 0]
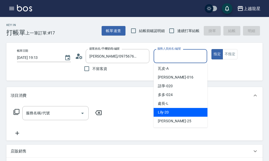
click at [168, 109] on span "Lily -20" at bounding box center [163, 112] width 11 height 6
type input "Lily-20"
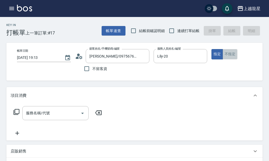
click at [230, 57] on button "不指定" at bounding box center [229, 54] width 15 height 10
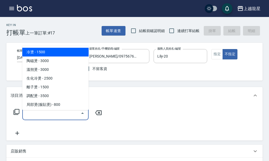
click at [58, 118] on input "服務名稱/代號" at bounding box center [52, 112] width 54 height 9
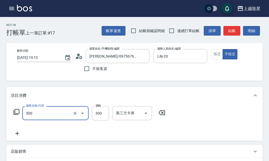
type input "一般洗髮(500)"
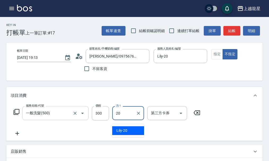
type input "Lily-20"
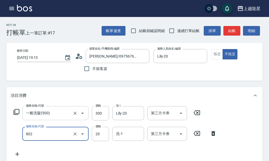
type input "潤絲(802)"
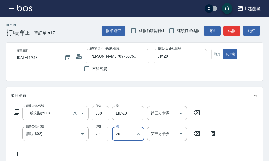
type input "Lily-20"
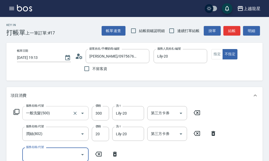
scroll to position [2, 0]
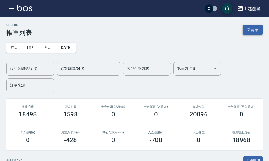
click at [257, 27] on button "新開單" at bounding box center [252, 30] width 20 height 10
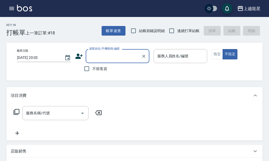
type input "ㄗ"
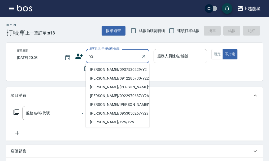
click at [97, 66] on li "楊嫚莉/0937530229/Y2" at bounding box center [118, 69] width 64 height 9
type input "楊嫚莉/0937530229/Y2"
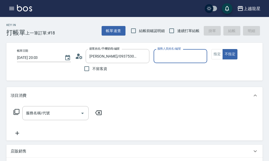
type input "淑雲-25"
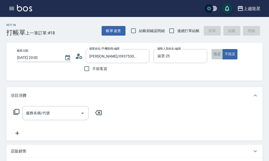
click at [212, 56] on button "指定" at bounding box center [216, 54] width 11 height 10
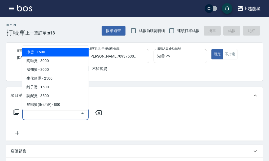
click at [61, 118] on input "服務名稱/代號" at bounding box center [52, 112] width 54 height 9
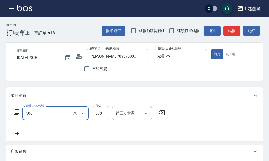
type input "一般洗髮(500)"
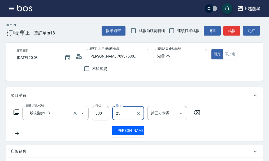
type input "淑雲-25"
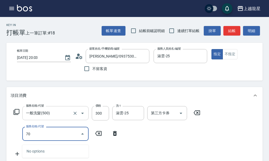
type input "708"
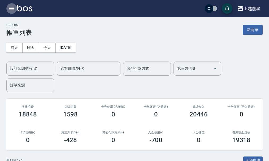
click at [9, 8] on icon "button" at bounding box center [11, 8] width 6 height 6
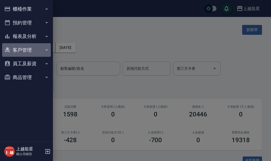
click at [26, 50] on button "客戶管理" at bounding box center [26, 50] width 49 height 14
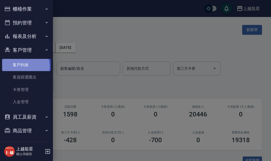
click at [24, 66] on link "客戶列表" at bounding box center [26, 65] width 49 height 12
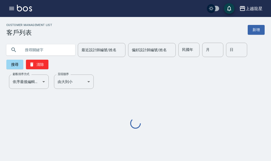
click at [43, 48] on input "text" at bounding box center [46, 50] width 50 height 14
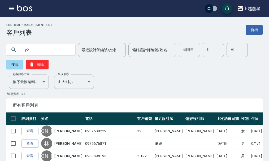
type input "y2"
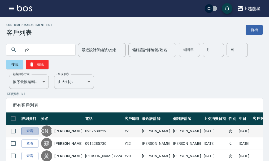
click at [32, 128] on link "查看" at bounding box center [29, 131] width 17 height 8
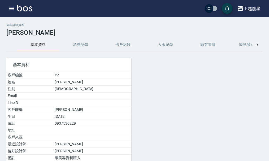
click at [73, 44] on button "消費記錄" at bounding box center [80, 44] width 42 height 13
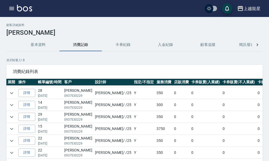
scroll to position [344, 0]
click at [11, 8] on icon "button" at bounding box center [11, 8] width 6 height 6
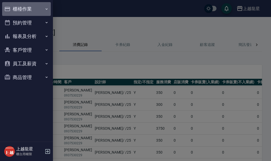
click at [16, 9] on button "櫃檯作業" at bounding box center [26, 9] width 49 height 14
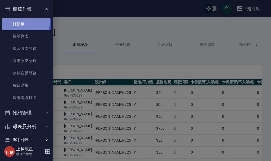
click at [19, 21] on link "打帳單" at bounding box center [26, 24] width 49 height 12
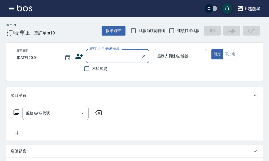
click at [8, 10] on icon "button" at bounding box center [11, 8] width 6 height 6
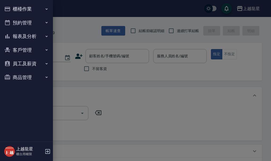
click at [15, 7] on button "櫃檯作業" at bounding box center [26, 9] width 49 height 14
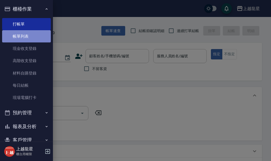
click at [35, 38] on link "帳單列表" at bounding box center [26, 36] width 49 height 12
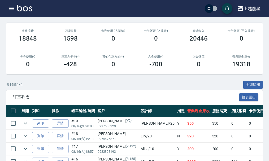
scroll to position [106, 0]
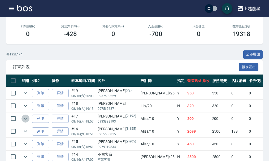
click at [23, 118] on icon "expand row" at bounding box center [25, 118] width 6 height 6
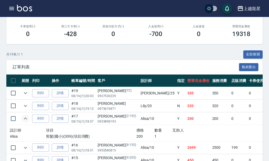
click at [23, 118] on icon "expand row" at bounding box center [25, 118] width 6 height 6
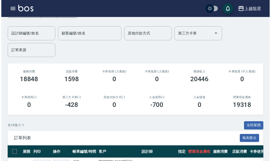
scroll to position [0, 0]
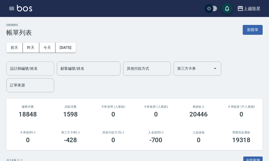
click at [35, 68] on input "設計師編號/姓名" at bounding box center [30, 68] width 43 height 9
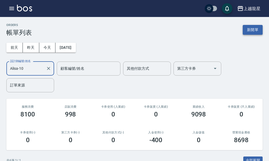
type input "Alisa-10"
click at [250, 31] on button "新開單" at bounding box center [252, 30] width 20 height 10
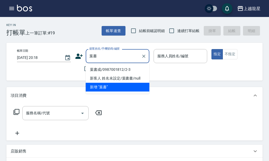
click at [98, 68] on li "葉書成/0987001812/2-3" at bounding box center [118, 69] width 64 height 9
type input "葉書成/0987001812/2-3"
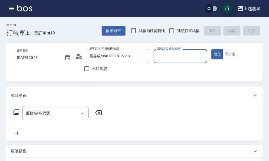
type input "Alisa-10"
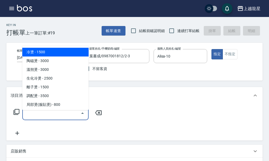
click at [73, 115] on input "服務名稱/代號" at bounding box center [52, 112] width 54 height 9
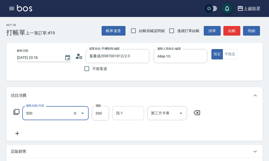
type input "一般洗髮(500)"
click at [128, 113] on input "洗-1" at bounding box center [127, 112] width 27 height 9
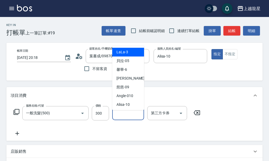
type input "2"
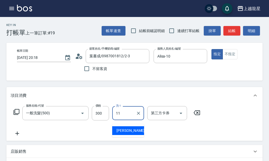
type input "潘潘-11"
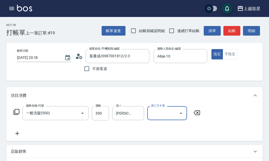
click at [16, 136] on icon at bounding box center [17, 133] width 13 height 6
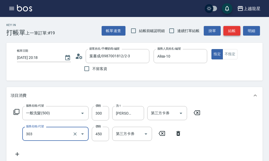
type input "剪髮(303)"
click at [231, 32] on button "結帳" at bounding box center [231, 31] width 17 height 10
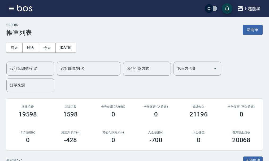
click at [8, 7] on button "button" at bounding box center [11, 8] width 11 height 11
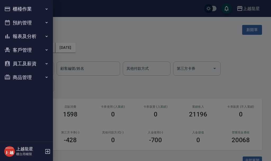
click at [10, 9] on icon "button" at bounding box center [7, 9] width 5 height 4
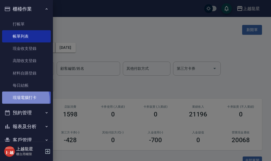
click at [19, 100] on link "現場電腦打卡" at bounding box center [26, 97] width 49 height 12
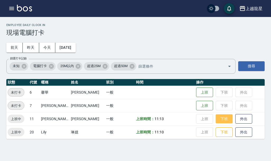
click at [216, 117] on button "下班" at bounding box center [224, 118] width 17 height 9
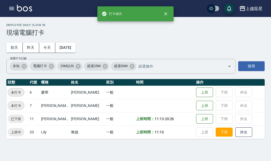
click at [216, 132] on button "下班" at bounding box center [224, 131] width 17 height 9
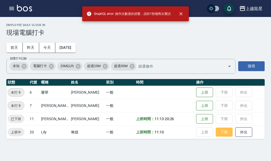
click at [217, 131] on button "下班" at bounding box center [224, 131] width 17 height 9
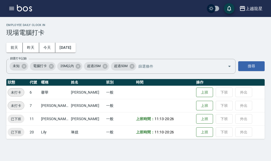
click at [13, 7] on icon "button" at bounding box center [11, 8] width 5 height 3
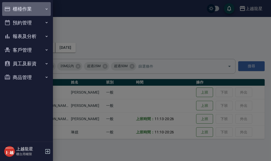
click at [24, 6] on button "櫃檯作業" at bounding box center [26, 9] width 49 height 14
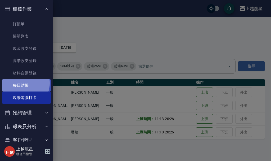
drag, startPoint x: 24, startPoint y: 83, endPoint x: 29, endPoint y: 76, distance: 9.0
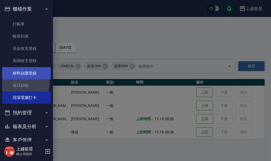
click at [24, 83] on link "每日結帳" at bounding box center [26, 85] width 49 height 12
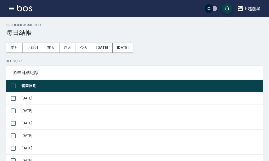
click at [14, 9] on icon "button" at bounding box center [11, 8] width 5 height 3
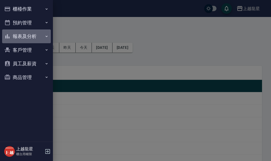
click at [26, 36] on button "報表及分析" at bounding box center [26, 36] width 49 height 14
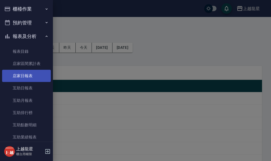
click at [27, 76] on link "店家日報表" at bounding box center [26, 76] width 49 height 12
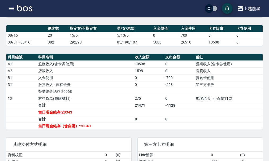
scroll to position [159, 0]
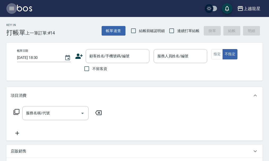
click at [14, 10] on icon "button" at bounding box center [11, 8] width 5 height 3
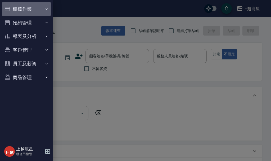
click at [23, 7] on button "櫃檯作業" at bounding box center [26, 9] width 49 height 14
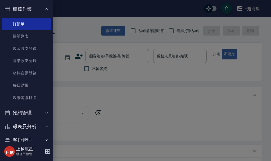
click at [23, 7] on button "櫃檯作業" at bounding box center [26, 9] width 49 height 14
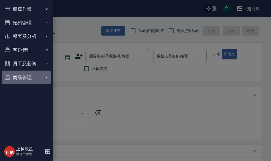
click at [20, 76] on button "商品管理" at bounding box center [26, 77] width 49 height 14
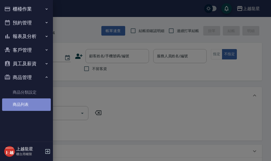
click at [27, 108] on link "商品列表" at bounding box center [26, 104] width 49 height 12
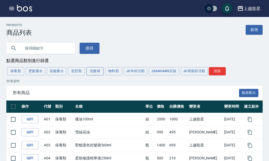
click at [91, 72] on button "洗髮精" at bounding box center [94, 71] width 17 height 8
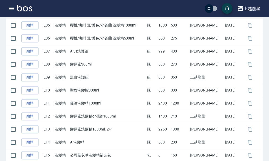
scroll to position [79, 0]
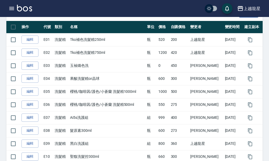
click at [22, 8] on img at bounding box center [24, 8] width 15 height 7
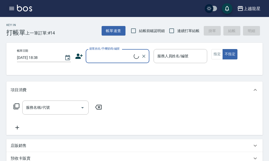
click at [12, 8] on icon "button" at bounding box center [11, 8] width 5 height 3
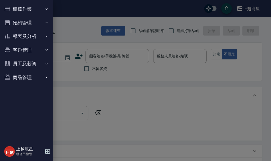
click at [19, 22] on button "預約管理" at bounding box center [26, 23] width 49 height 14
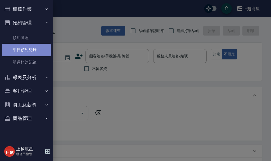
click at [19, 53] on link "單日預約紀錄" at bounding box center [26, 50] width 49 height 12
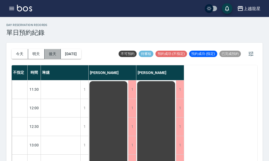
click at [55, 56] on button "後天" at bounding box center [53, 54] width 16 height 10
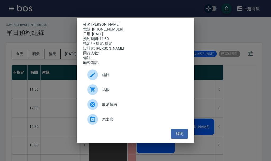
click at [220, 41] on div "姓名: 高英哲 電話: 0986799757 日期: 2025/08/18 預約時間: 11:30 指定/不指定: 指定 設計師: 曾雅君 同行人數: 0 備…" at bounding box center [135, 80] width 271 height 161
